Goal: Answer question/provide support

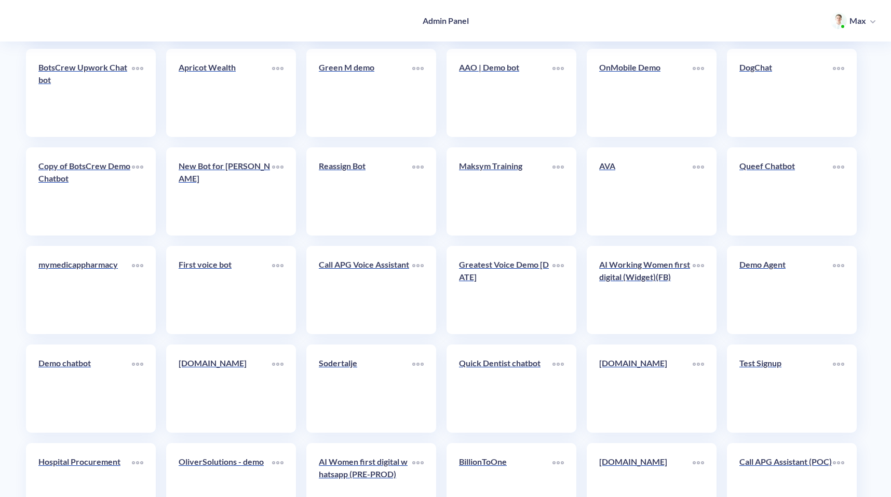
scroll to position [1406, 0]
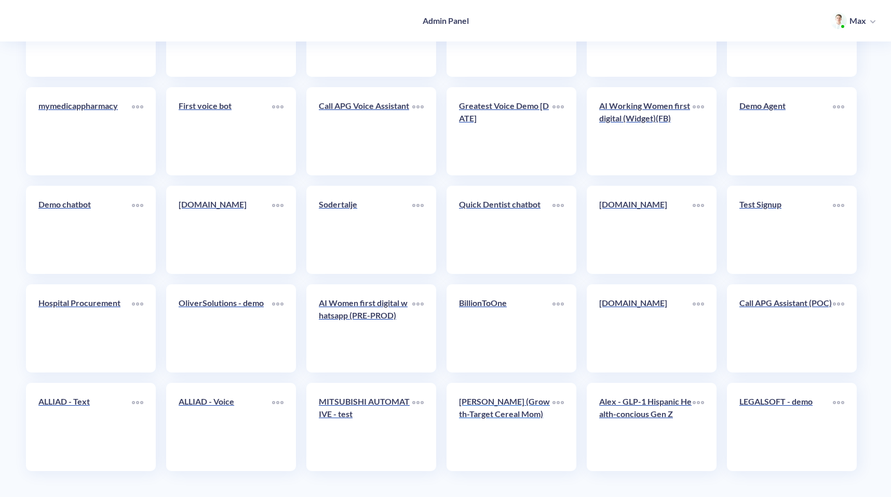
click at [533, 430] on link "[PERSON_NAME] (Growth-Target Cereal Mom)" at bounding box center [505, 427] width 93 height 63
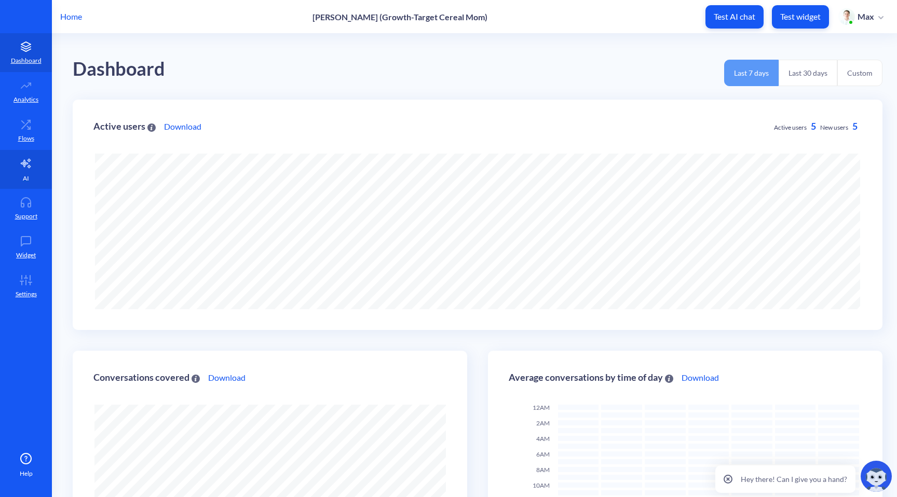
click at [25, 172] on link "AI" at bounding box center [26, 169] width 52 height 39
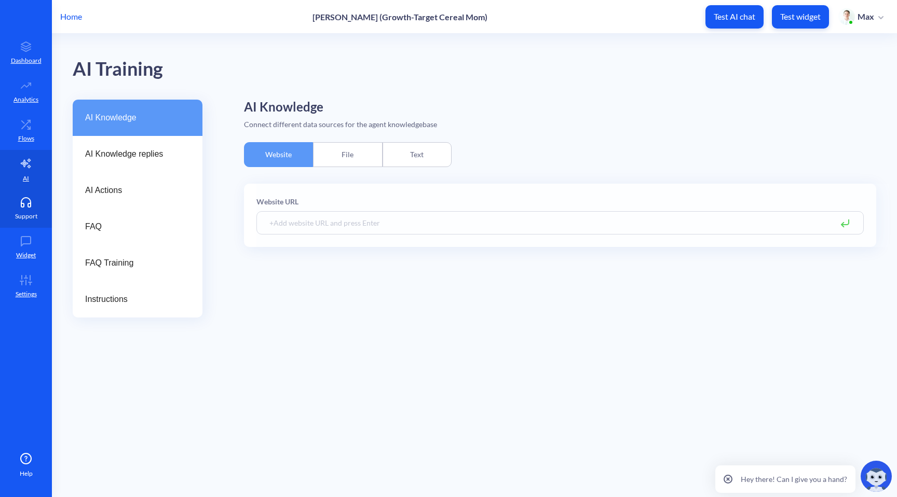
click at [28, 204] on icon at bounding box center [25, 205] width 9 height 4
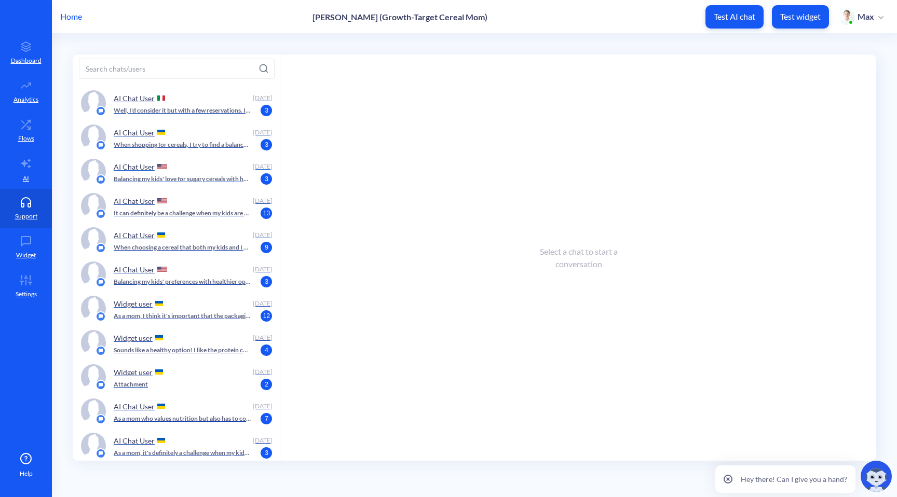
scroll to position [159, 0]
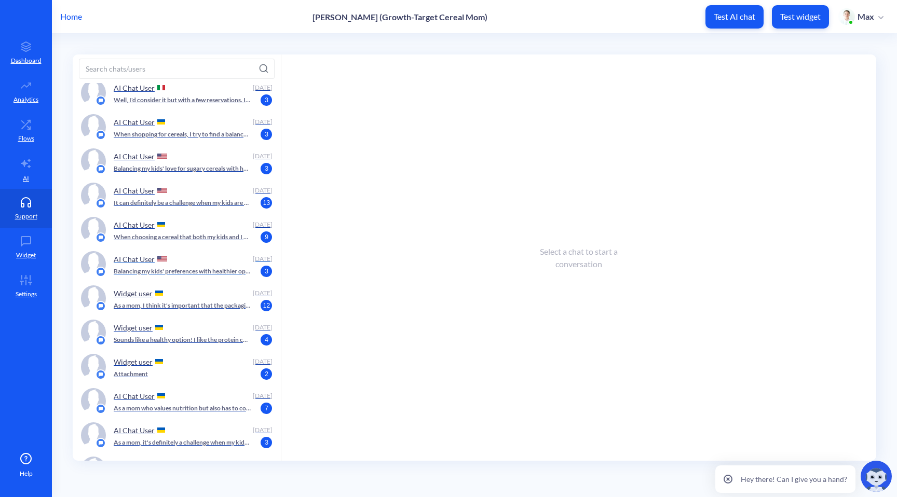
click at [217, 268] on p "Balancing my kids' preferences with healthier options can be a bit tricky. When…" at bounding box center [183, 271] width 138 height 9
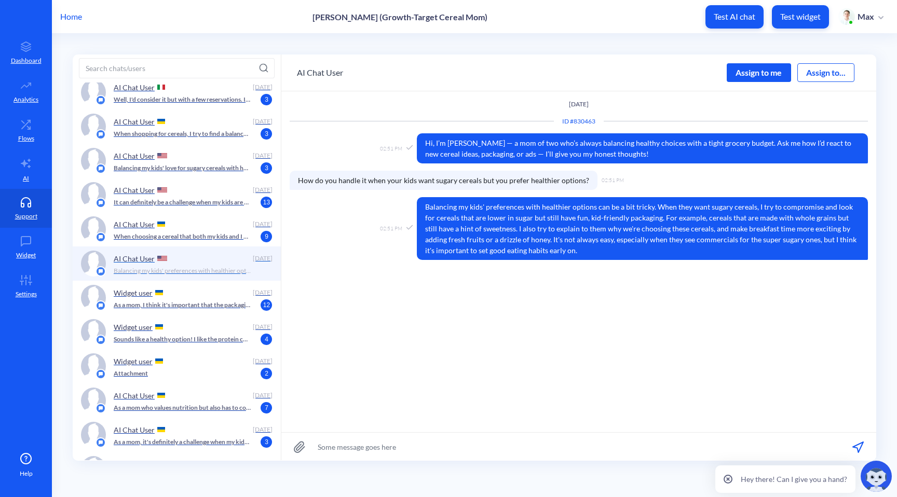
scroll to position [191, 0]
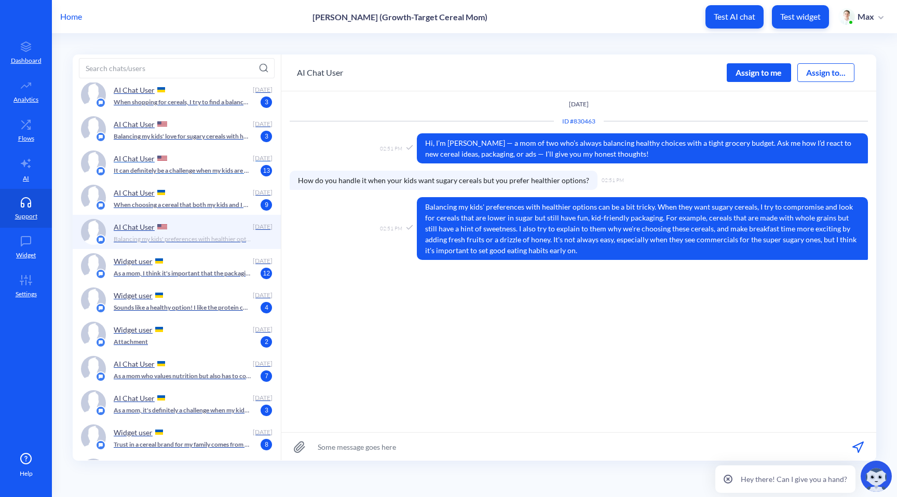
click at [202, 168] on p "It can definitely be a challenge when my kids are drawn to the brightly colored…" at bounding box center [183, 170] width 138 height 9
